Goal: Communication & Community: Connect with others

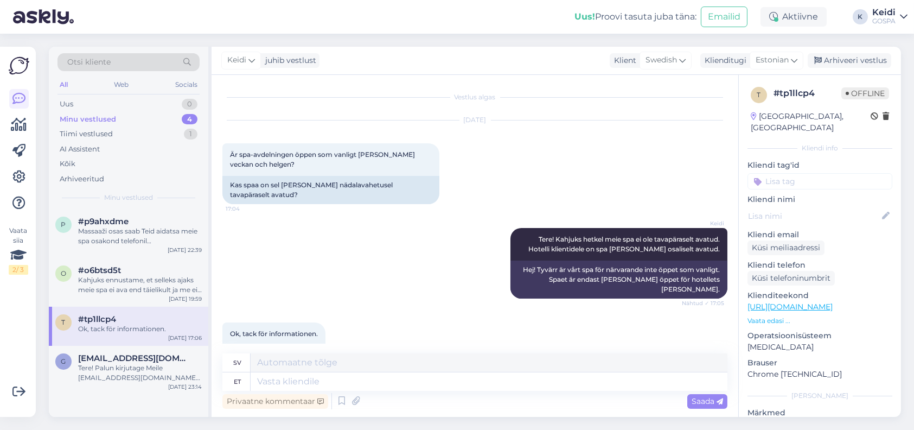
scroll to position [22, 0]
